Goal: Task Accomplishment & Management: Manage account settings

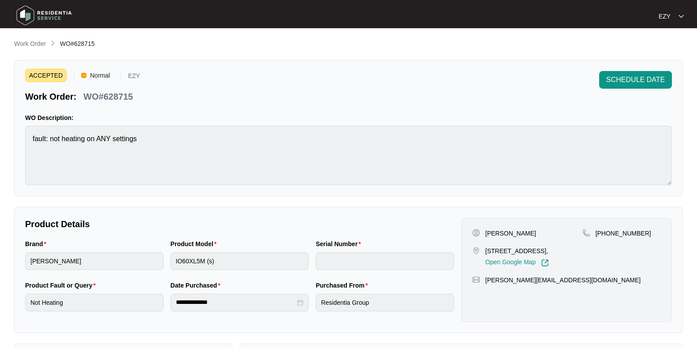
click at [20, 50] on div "**********" at bounding box center [348, 305] width 669 height 532
click at [635, 93] on div "SCHEDULE DATE" at bounding box center [635, 87] width 73 height 32
click at [629, 82] on span "SCHEDULE DATE" at bounding box center [635, 80] width 59 height 11
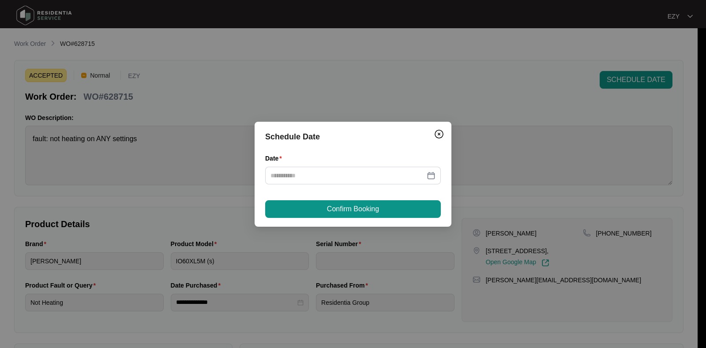
click at [337, 185] on div "Date" at bounding box center [353, 173] width 176 height 41
click at [334, 183] on div at bounding box center [353, 176] width 176 height 18
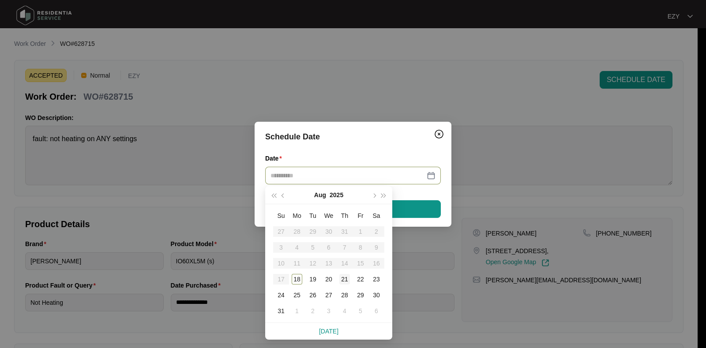
type input "**********"
click at [346, 281] on div "21" at bounding box center [344, 279] width 11 height 11
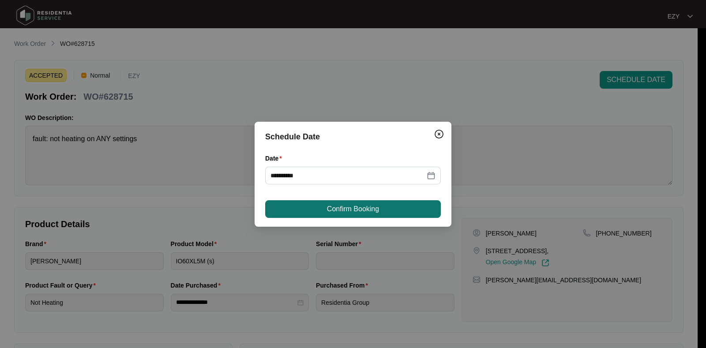
click at [352, 206] on span "Confirm Booking" at bounding box center [353, 209] width 52 height 11
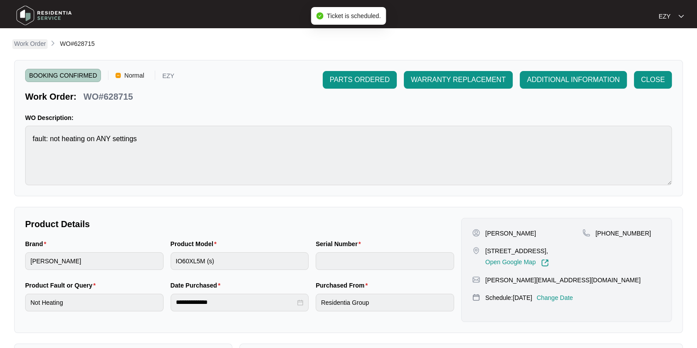
click at [25, 47] on p "Work Order" at bounding box center [30, 43] width 32 height 9
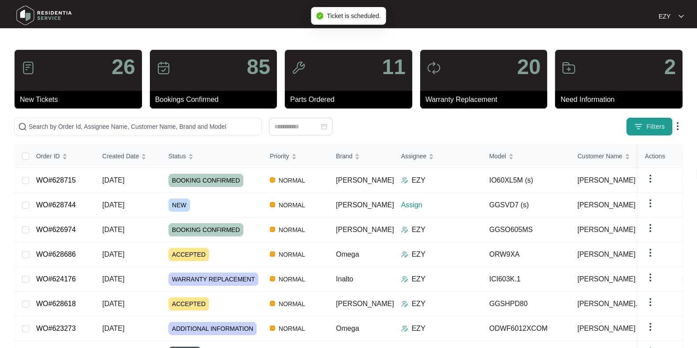
click at [637, 131] on button "Filters" at bounding box center [650, 127] width 46 height 18
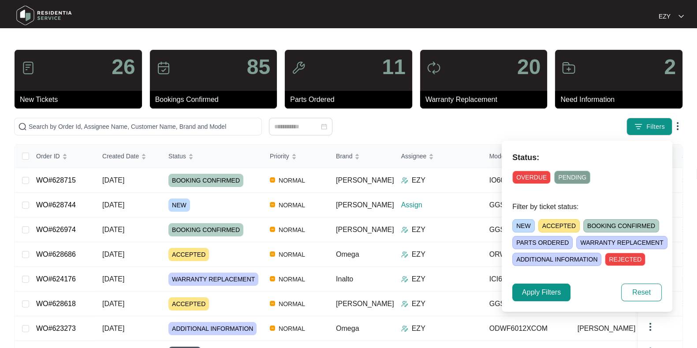
click at [540, 228] on span "ACCEPTED" at bounding box center [559, 225] width 41 height 13
click at [534, 296] on span "Apply Filters" at bounding box center [541, 292] width 39 height 11
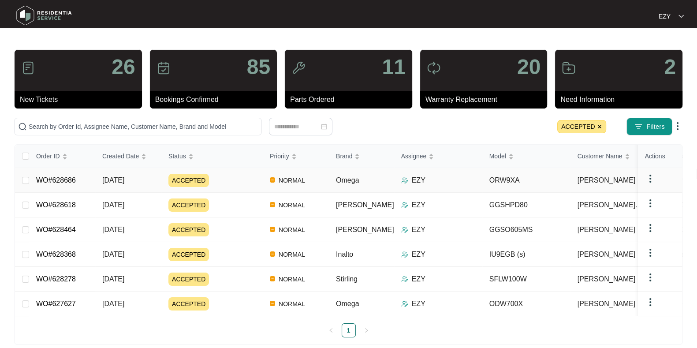
click at [227, 175] on div "ACCEPTED" at bounding box center [215, 180] width 94 height 13
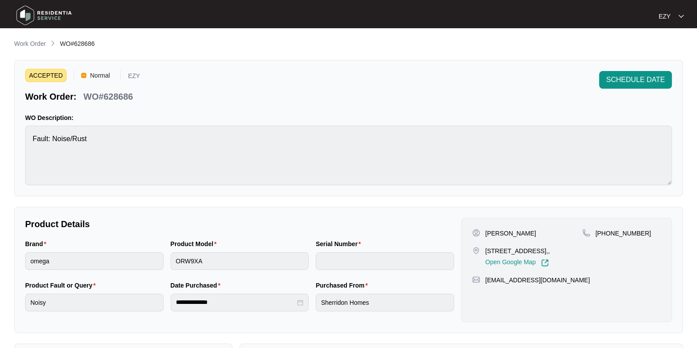
click at [128, 93] on p "WO#628686" at bounding box center [107, 96] width 49 height 12
copy p "628686"
click at [635, 76] on span "SCHEDULE DATE" at bounding box center [635, 80] width 59 height 11
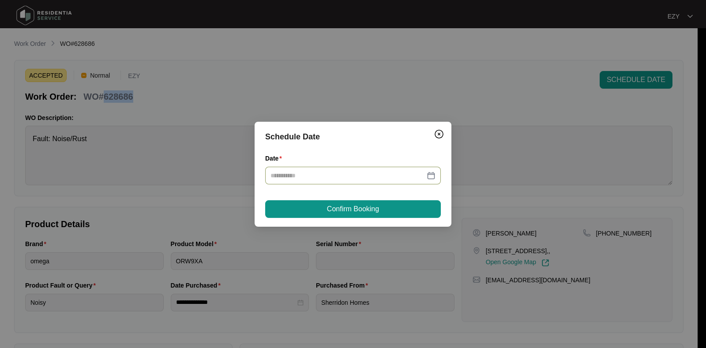
click at [390, 167] on div at bounding box center [353, 176] width 176 height 18
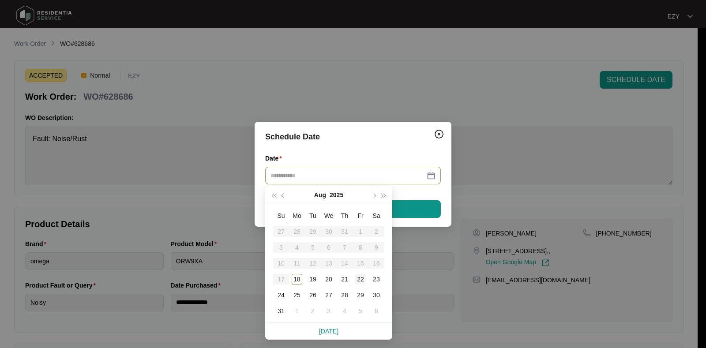
type input "**********"
click at [361, 283] on div "22" at bounding box center [360, 279] width 11 height 11
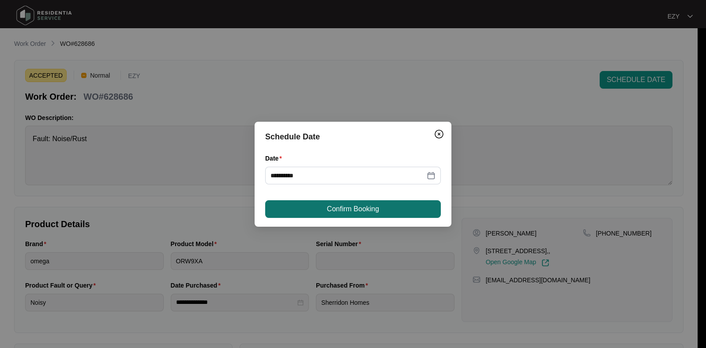
click at [394, 201] on button "Confirm Booking" at bounding box center [353, 209] width 176 height 18
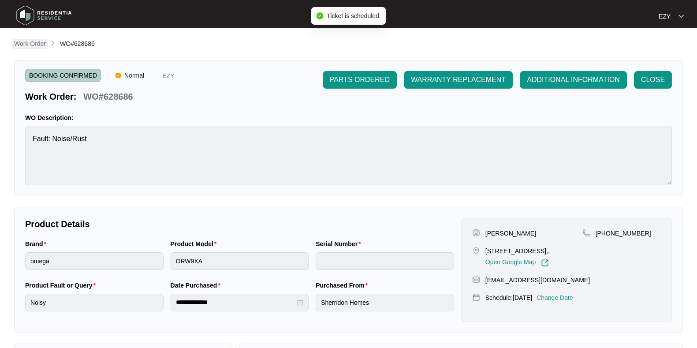
click at [21, 43] on p "Work Order" at bounding box center [30, 43] width 32 height 9
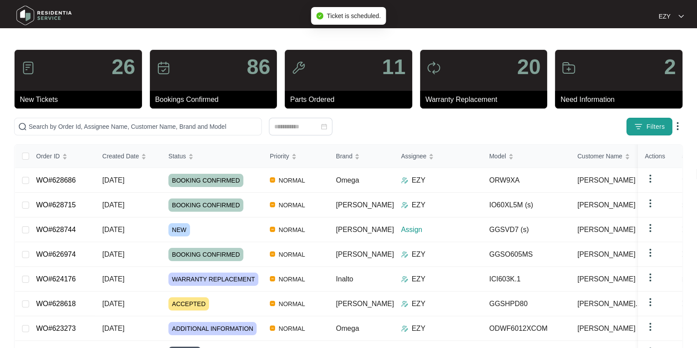
click at [646, 126] on button "Filters" at bounding box center [650, 127] width 46 height 18
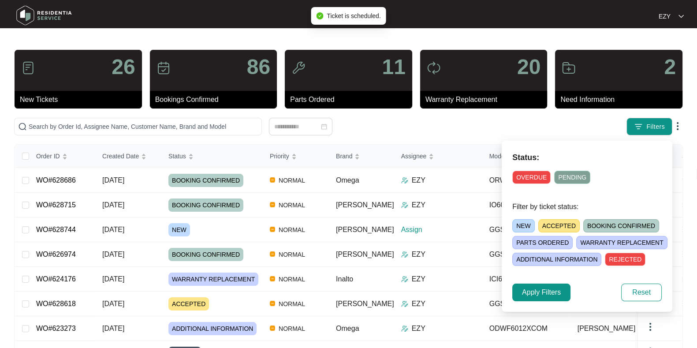
click at [557, 226] on span "ACCEPTED" at bounding box center [559, 225] width 41 height 13
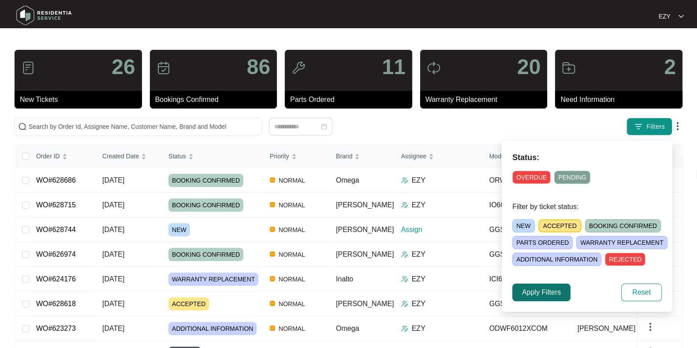
click at [527, 298] on button "Apply Filters" at bounding box center [542, 293] width 58 height 18
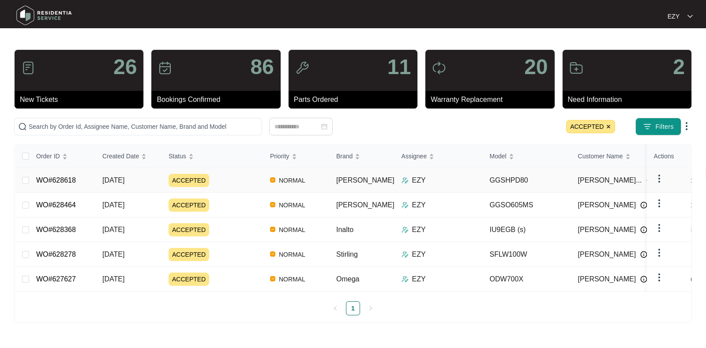
click at [220, 182] on div "ACCEPTED" at bounding box center [215, 180] width 94 height 13
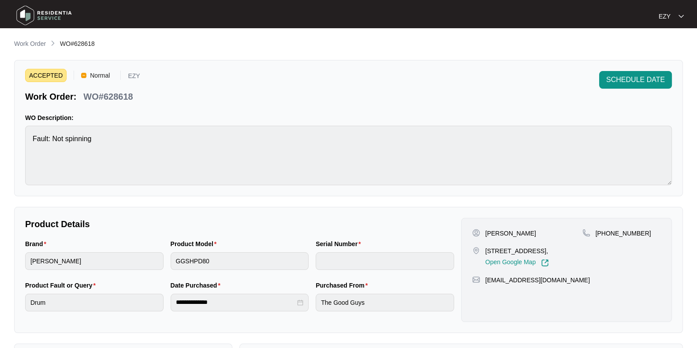
click at [123, 96] on p "WO#628618" at bounding box center [107, 96] width 49 height 12
copy p "628618"
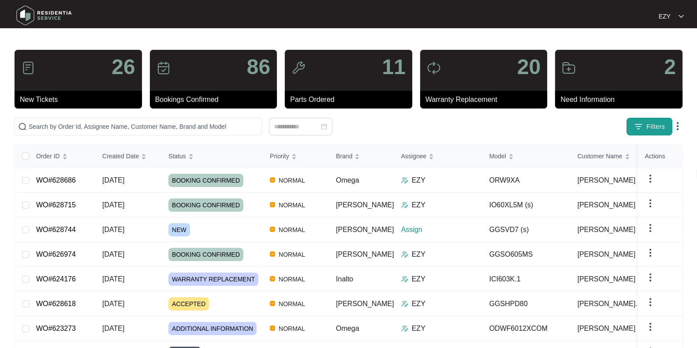
click at [651, 120] on button "Filters" at bounding box center [650, 127] width 46 height 18
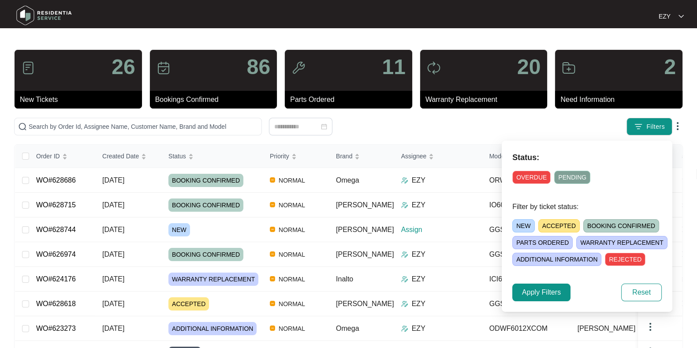
click at [553, 224] on span "ACCEPTED" at bounding box center [559, 225] width 41 height 13
click at [546, 295] on span "Apply Filters" at bounding box center [541, 292] width 39 height 11
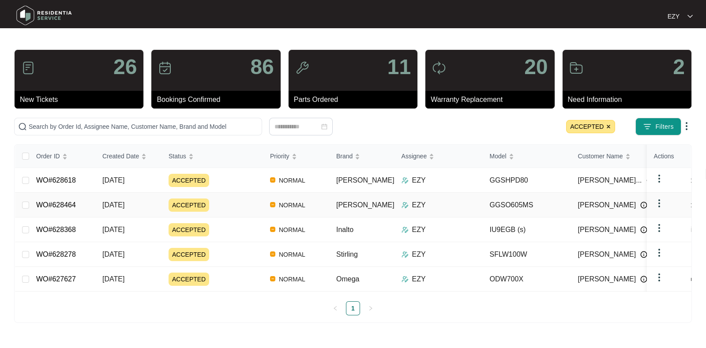
click at [223, 205] on div "ACCEPTED" at bounding box center [215, 204] width 94 height 13
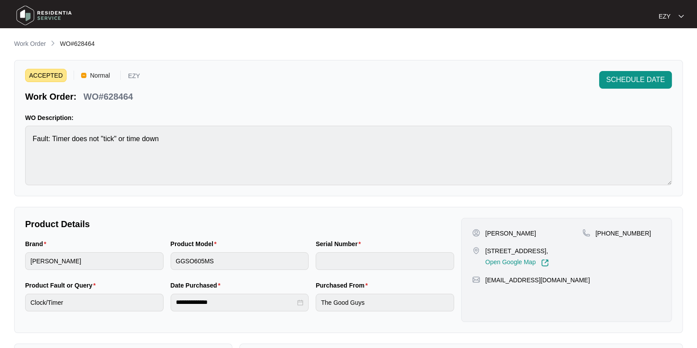
click at [126, 96] on p "WO#628464" at bounding box center [107, 96] width 49 height 12
copy p "628464"
click at [629, 83] on span "SCHEDULE DATE" at bounding box center [635, 80] width 59 height 11
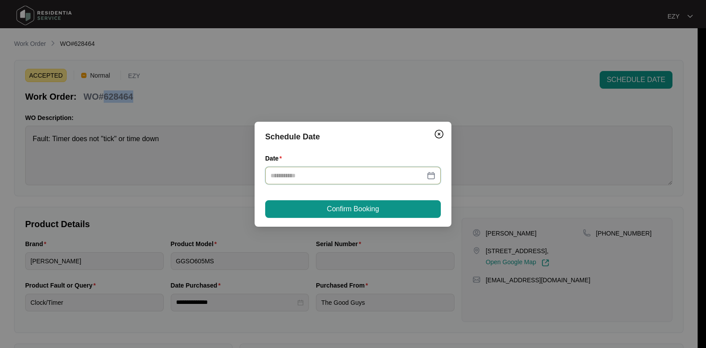
click at [296, 173] on input "Date" at bounding box center [347, 176] width 154 height 10
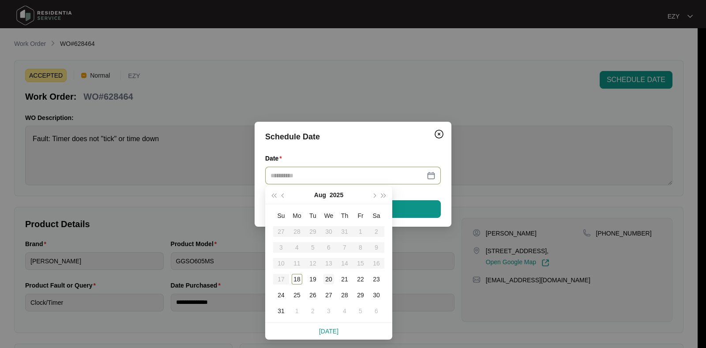
type input "**********"
click at [329, 281] on div "20" at bounding box center [328, 279] width 11 height 11
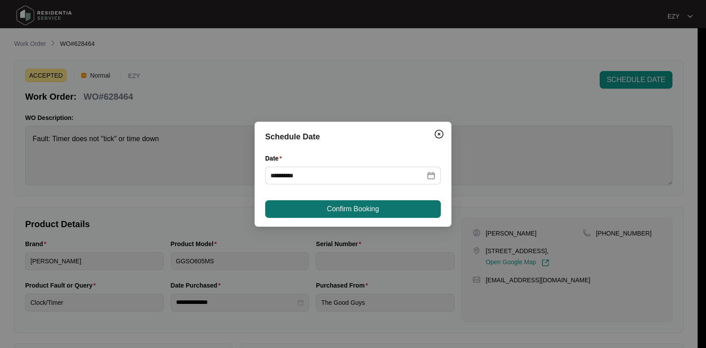
click at [373, 200] on button "Confirm Booking" at bounding box center [353, 209] width 176 height 18
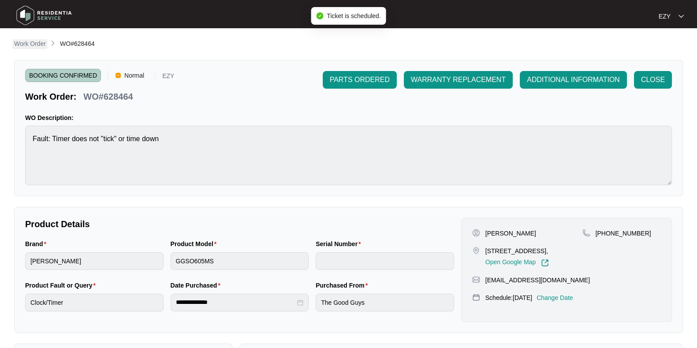
click at [25, 49] on link "Work Order" at bounding box center [29, 44] width 35 height 10
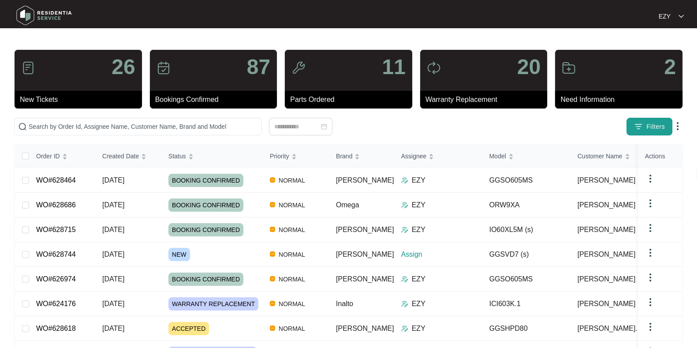
click at [647, 126] on span "Filters" at bounding box center [656, 126] width 19 height 9
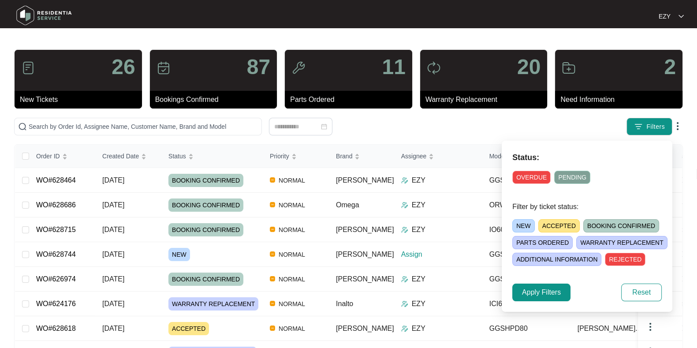
click at [562, 222] on span "ACCEPTED" at bounding box center [559, 225] width 41 height 13
click at [534, 296] on span "Apply Filters" at bounding box center [541, 292] width 39 height 11
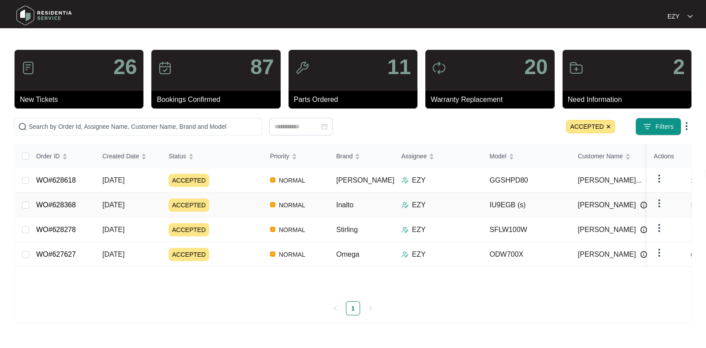
click at [245, 204] on div "ACCEPTED" at bounding box center [215, 204] width 94 height 13
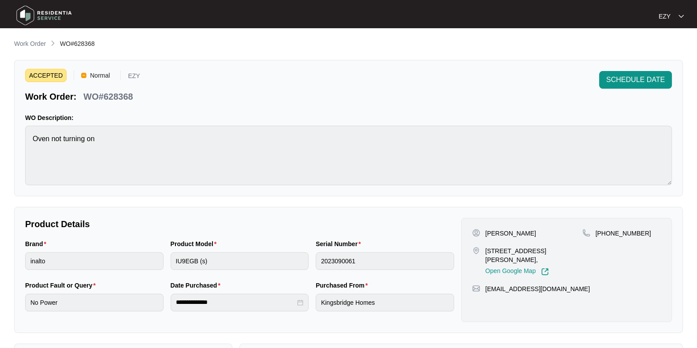
click at [112, 97] on p "WO#628368" at bounding box center [107, 96] width 49 height 12
copy p "628368"
click at [651, 83] on span "SCHEDULE DATE" at bounding box center [635, 80] width 59 height 11
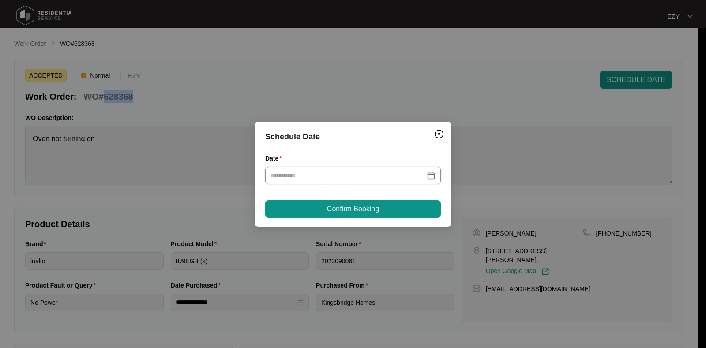
click at [390, 178] on input "Date" at bounding box center [347, 176] width 154 height 10
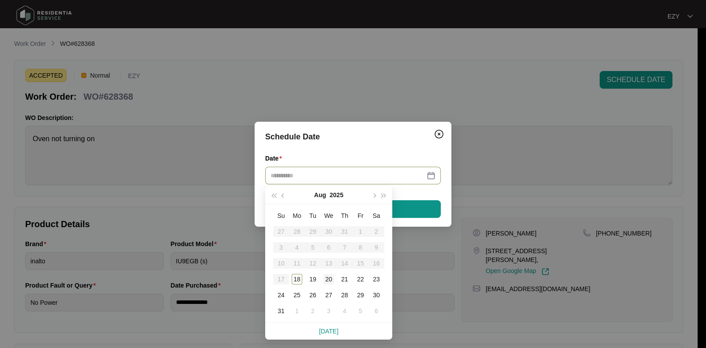
click at [328, 276] on div "20" at bounding box center [328, 279] width 11 height 11
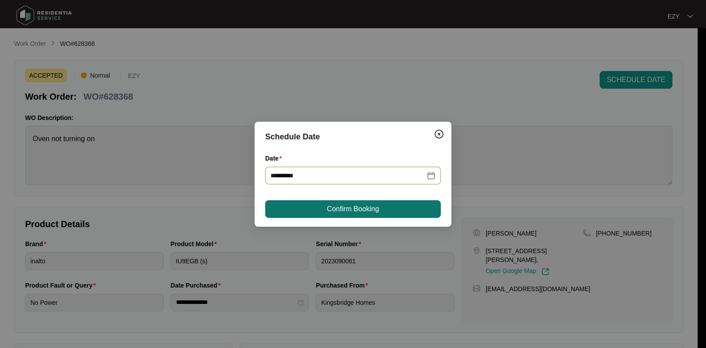
type input "**********"
click at [359, 204] on span "Confirm Booking" at bounding box center [353, 209] width 52 height 11
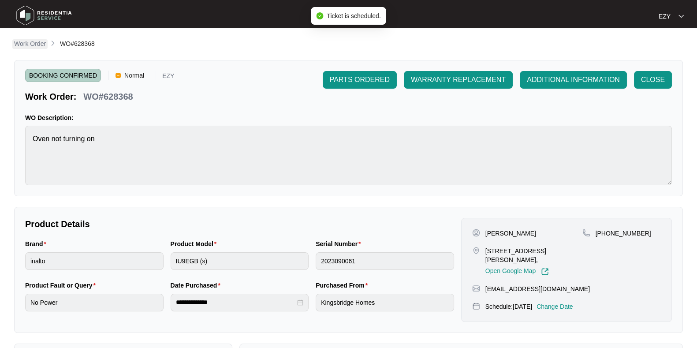
click at [28, 43] on p "Work Order" at bounding box center [30, 43] width 32 height 9
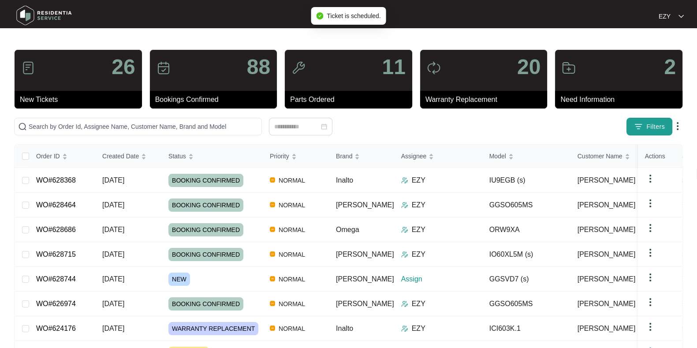
click at [643, 123] on img "button" at bounding box center [638, 126] width 9 height 9
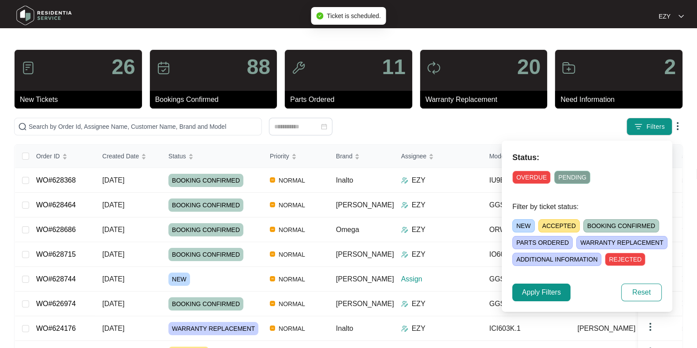
click at [568, 225] on span "ACCEPTED" at bounding box center [559, 225] width 41 height 13
click at [539, 298] on button "Apply Filters" at bounding box center [542, 293] width 58 height 18
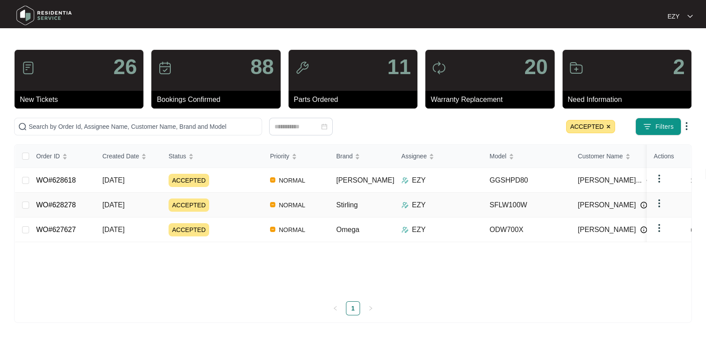
click at [224, 207] on div "ACCEPTED" at bounding box center [215, 204] width 94 height 13
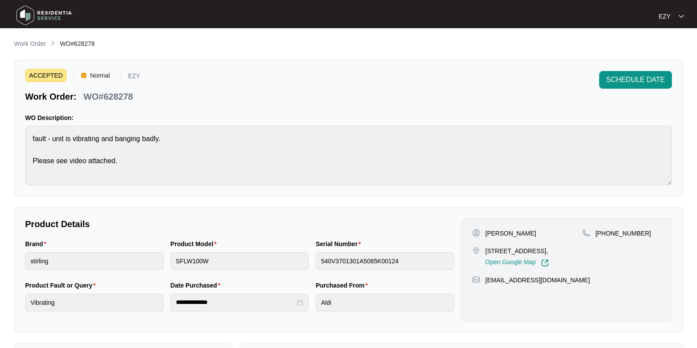
click at [114, 96] on p "WO#628278" at bounding box center [107, 96] width 49 height 12
copy p "628278"
click at [619, 97] on div "SCHEDULE DATE" at bounding box center [635, 87] width 73 height 32
click at [615, 82] on span "SCHEDULE DATE" at bounding box center [635, 80] width 59 height 11
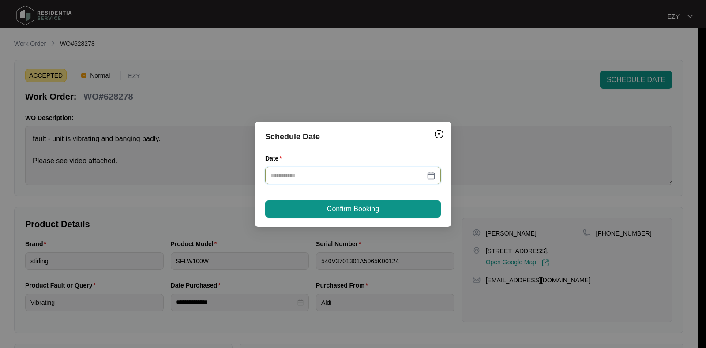
click at [370, 174] on input "Date" at bounding box center [347, 176] width 154 height 10
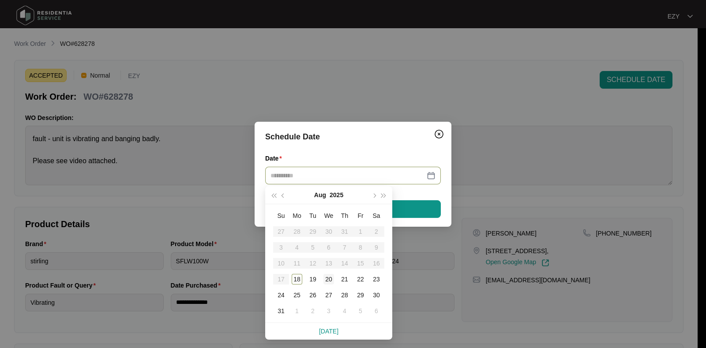
click at [324, 278] on div "20" at bounding box center [328, 279] width 11 height 11
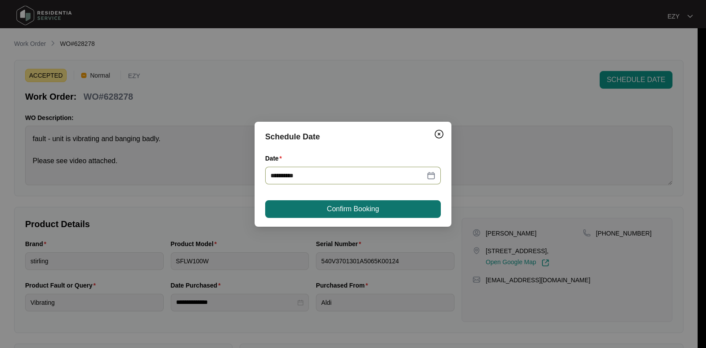
type input "**********"
click at [373, 204] on span "Confirm Booking" at bounding box center [353, 209] width 52 height 11
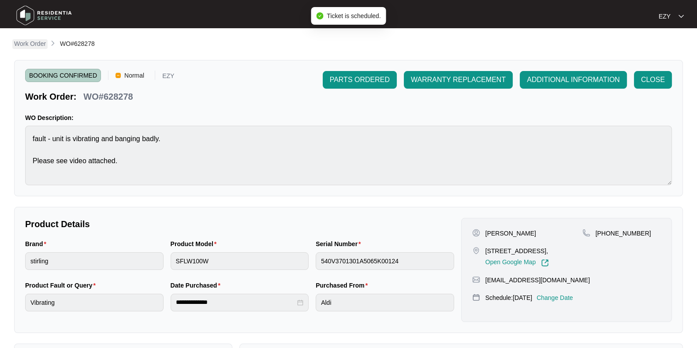
click at [31, 43] on p "Work Order" at bounding box center [30, 43] width 32 height 9
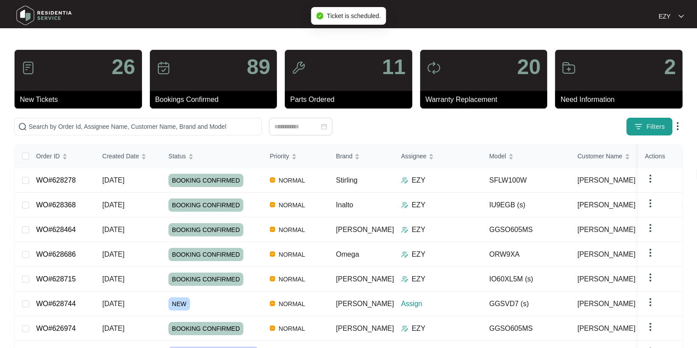
click at [649, 127] on span "Filters" at bounding box center [656, 126] width 19 height 9
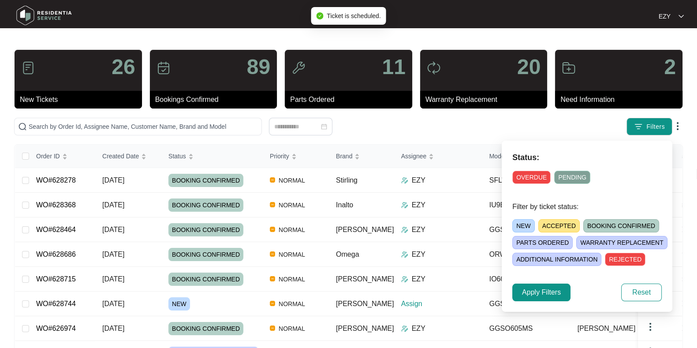
click at [560, 227] on span "ACCEPTED" at bounding box center [559, 225] width 41 height 13
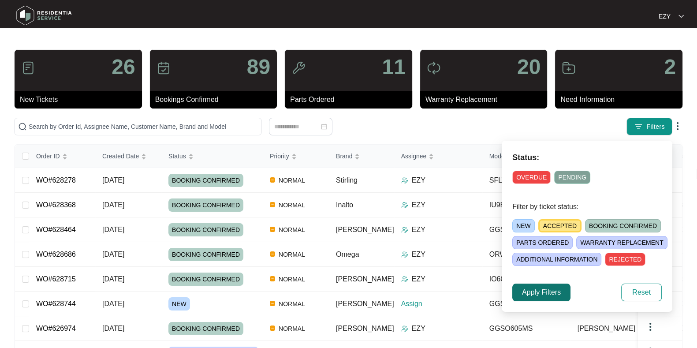
click at [544, 291] on span "Apply Filters" at bounding box center [541, 292] width 39 height 11
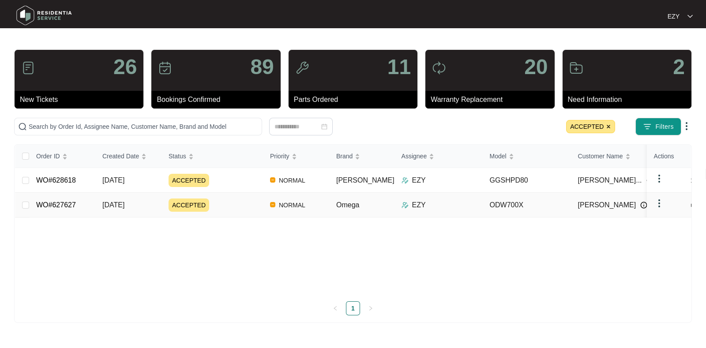
click at [224, 205] on div "ACCEPTED" at bounding box center [215, 204] width 94 height 13
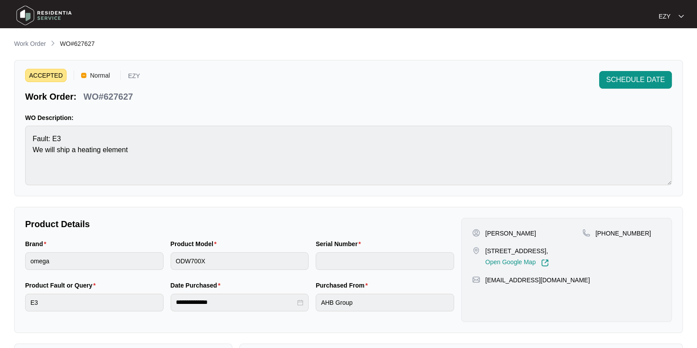
click at [108, 96] on p "WO#627627" at bounding box center [107, 96] width 49 height 12
copy p "627627"
click at [32, 43] on p "Work Order" at bounding box center [30, 43] width 32 height 9
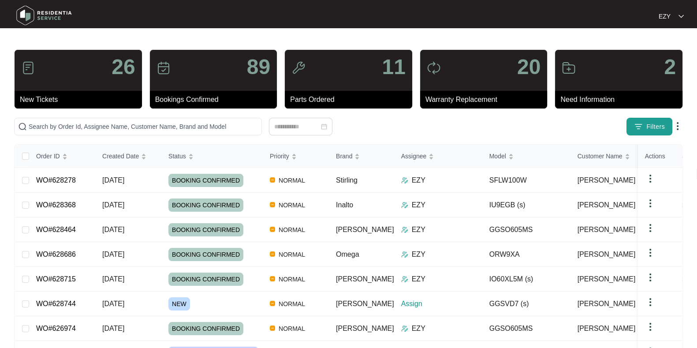
click at [640, 125] on img "button" at bounding box center [638, 126] width 9 height 9
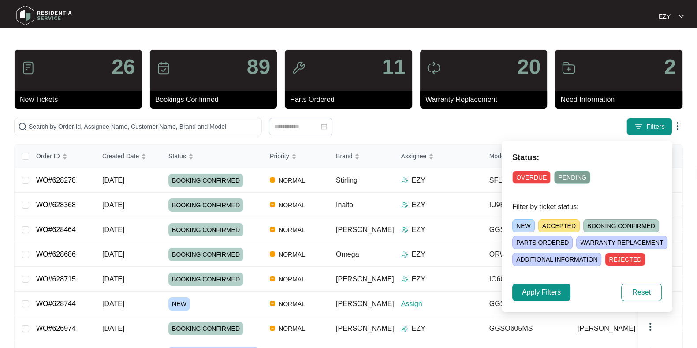
click at [526, 226] on span "NEW" at bounding box center [524, 225] width 22 height 13
click at [544, 290] on span "Apply Filters" at bounding box center [541, 292] width 39 height 11
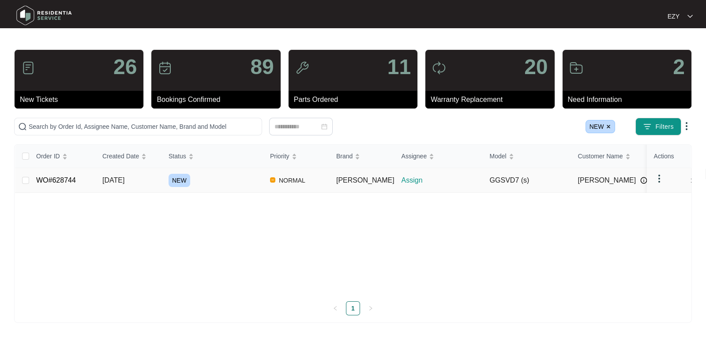
click at [234, 183] on div "NEW" at bounding box center [215, 180] width 94 height 13
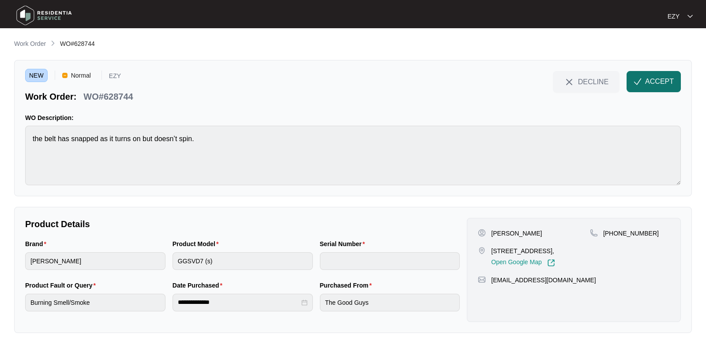
click at [655, 85] on span "ACCEPT" at bounding box center [659, 81] width 29 height 11
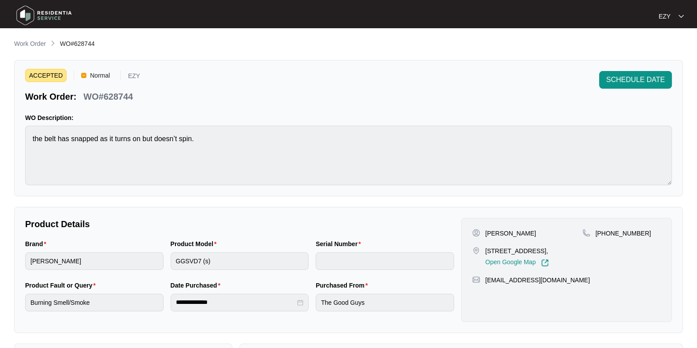
click at [115, 96] on p "WO#628744" at bounding box center [107, 96] width 49 height 12
copy div "WO#628744 SCHEDULE DATE"
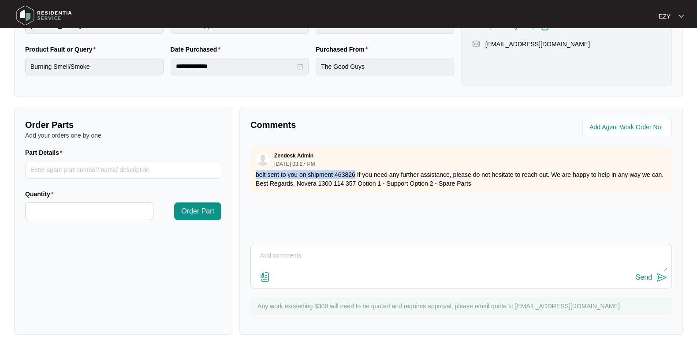
drag, startPoint x: 254, startPoint y: 173, endPoint x: 353, endPoint y: 177, distance: 99.8
click at [353, 177] on div "Zendesk Admin [DATE] 03:27 PM belt sent to you on shipment 463826 If you need a…" at bounding box center [462, 170] width 422 height 46
copy p "belt sent to you on shipment 463826"
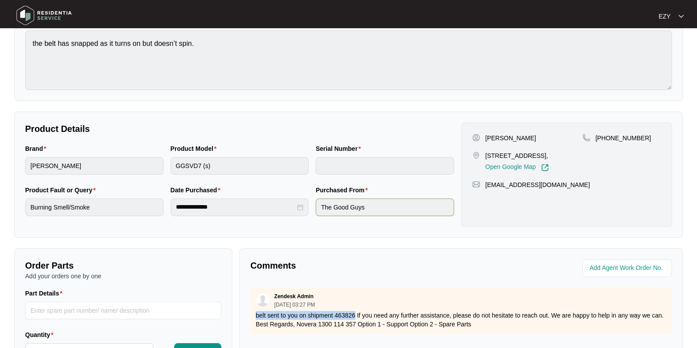
scroll to position [96, 0]
click at [503, 155] on p "[STREET_ADDRESS]," at bounding box center [518, 155] width 64 height 9
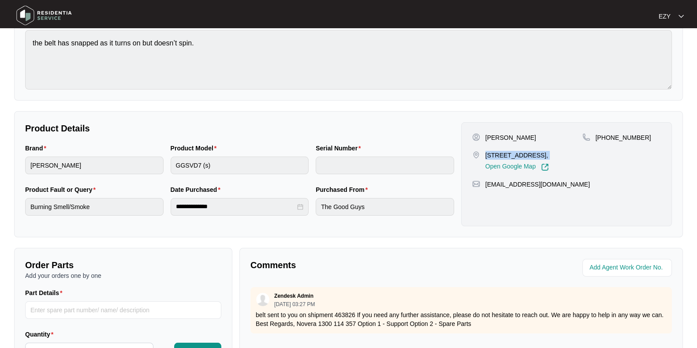
click at [503, 155] on p "[STREET_ADDRESS]," at bounding box center [518, 155] width 64 height 9
copy p "[STREET_ADDRESS],"
click at [491, 135] on p "[PERSON_NAME]" at bounding box center [511, 137] width 51 height 9
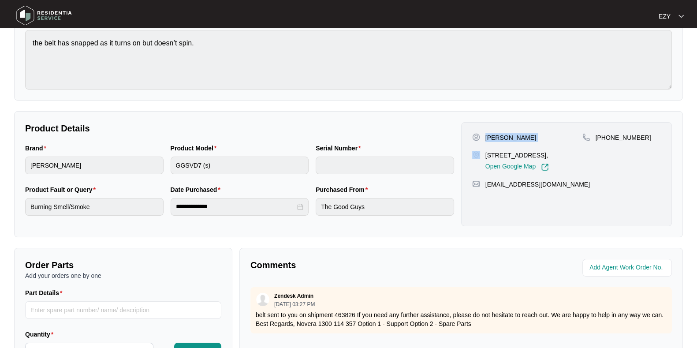
copy p "[PERSON_NAME]"
drag, startPoint x: 647, startPoint y: 140, endPoint x: 606, endPoint y: 142, distance: 40.6
click at [606, 142] on div "[PHONE_NUMBER]" at bounding box center [622, 152] width 79 height 38
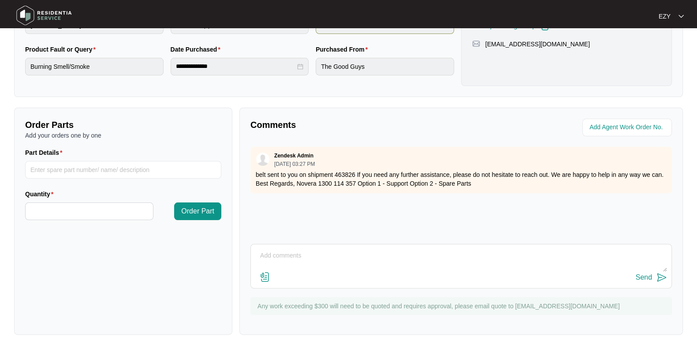
scroll to position [0, 0]
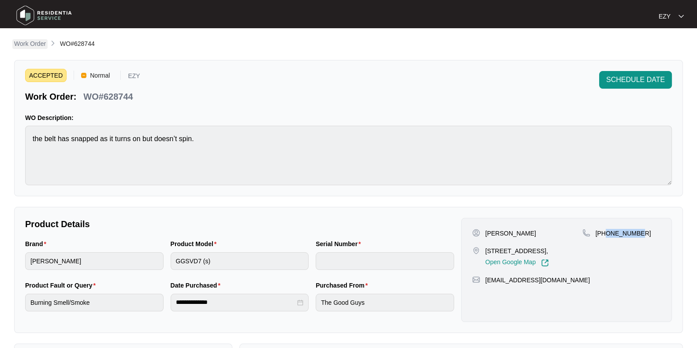
click at [40, 44] on p "Work Order" at bounding box center [30, 43] width 32 height 9
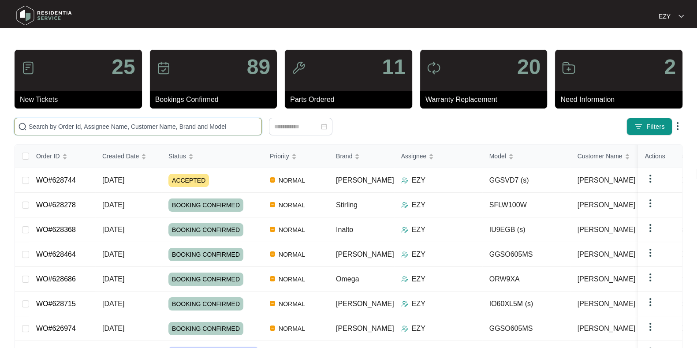
click at [177, 128] on input "text" at bounding box center [143, 127] width 229 height 10
paste input "625709"
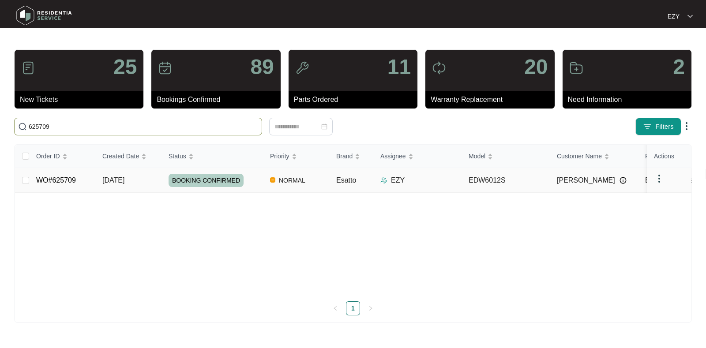
type input "625709"
click at [254, 175] on div "BOOKING CONFIRMED" at bounding box center [215, 180] width 94 height 13
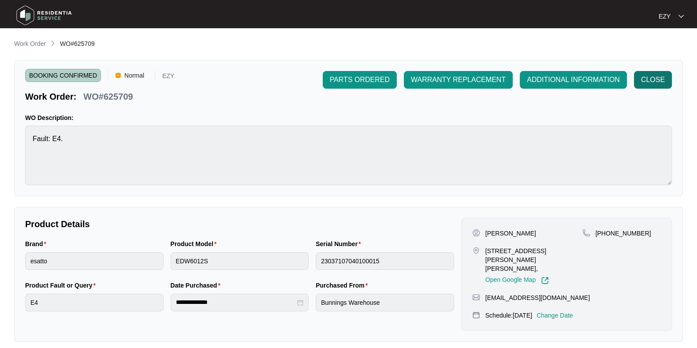
click at [655, 82] on span "CLOSE" at bounding box center [653, 80] width 24 height 11
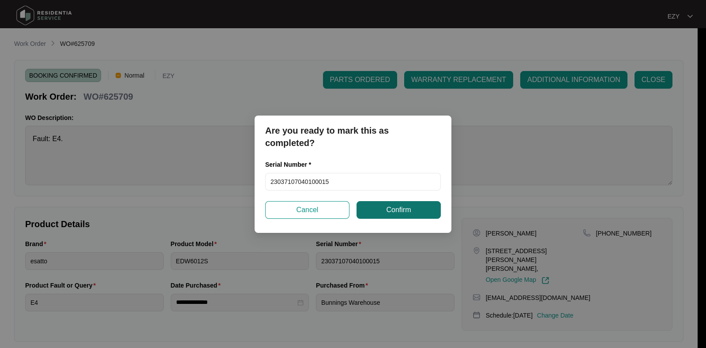
click at [390, 212] on span "Confirm" at bounding box center [398, 210] width 25 height 11
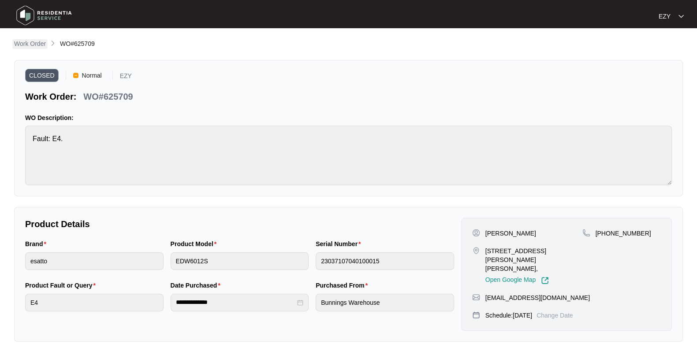
click at [25, 44] on p "Work Order" at bounding box center [30, 43] width 32 height 9
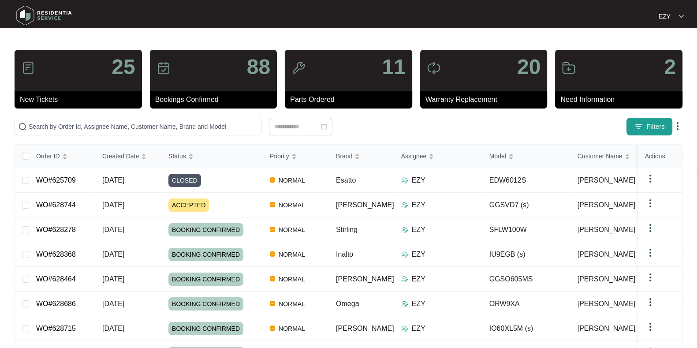
click at [659, 124] on span "Filters" at bounding box center [656, 126] width 19 height 9
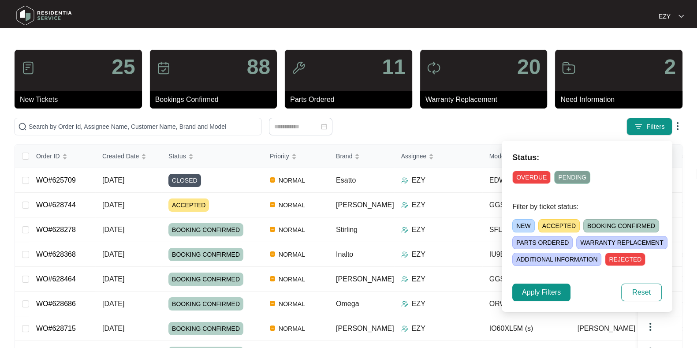
click at [518, 225] on span "NEW" at bounding box center [524, 225] width 22 height 13
click at [529, 282] on div "Status: OVERDUE PENDING Filter by ticket status: NEW ACCEPTED BOOKING CONFIRMED…" at bounding box center [587, 226] width 171 height 171
click at [538, 288] on span "Apply Filters" at bounding box center [541, 292] width 39 height 11
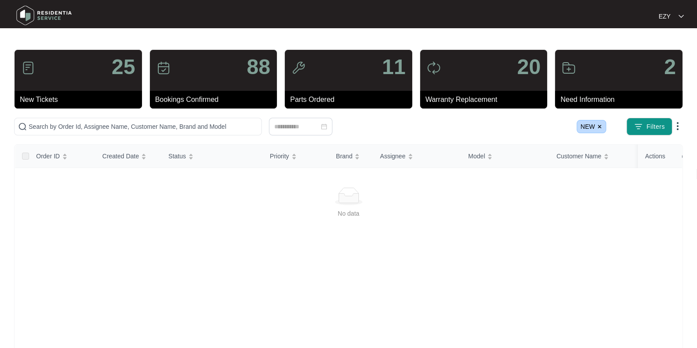
click at [602, 132] on span "NEW" at bounding box center [592, 126] width 30 height 13
click at [600, 129] on img at bounding box center [599, 126] width 5 height 5
